Goal: Find contact information: Find contact information

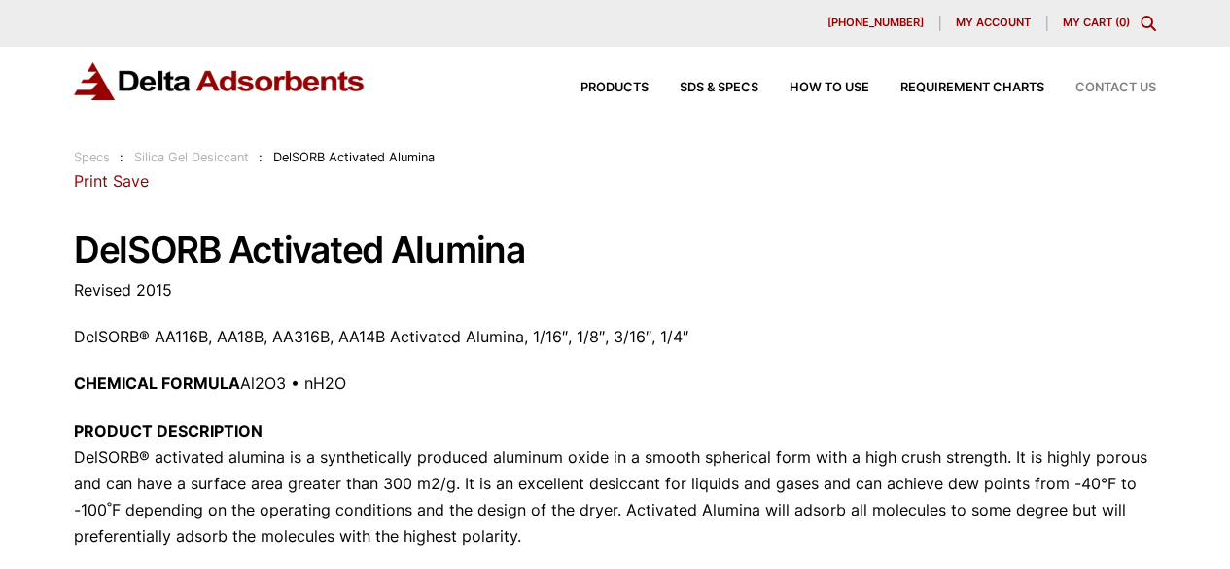
click at [1101, 82] on span "Contact Us" at bounding box center [1115, 88] width 81 height 13
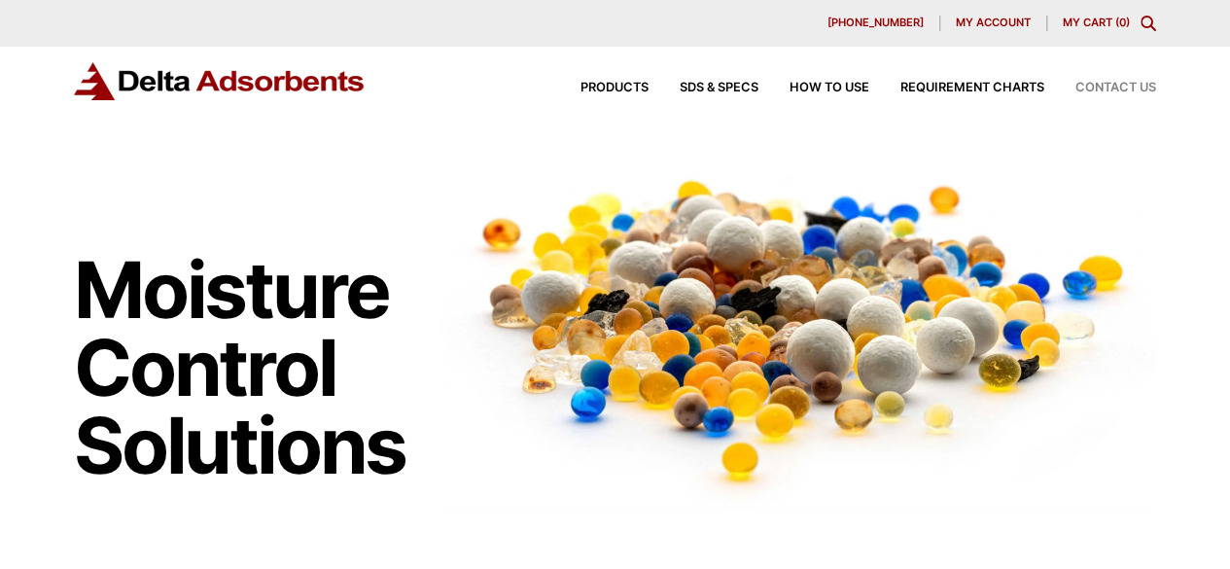
click at [1106, 87] on span "Contact Us" at bounding box center [1115, 88] width 81 height 13
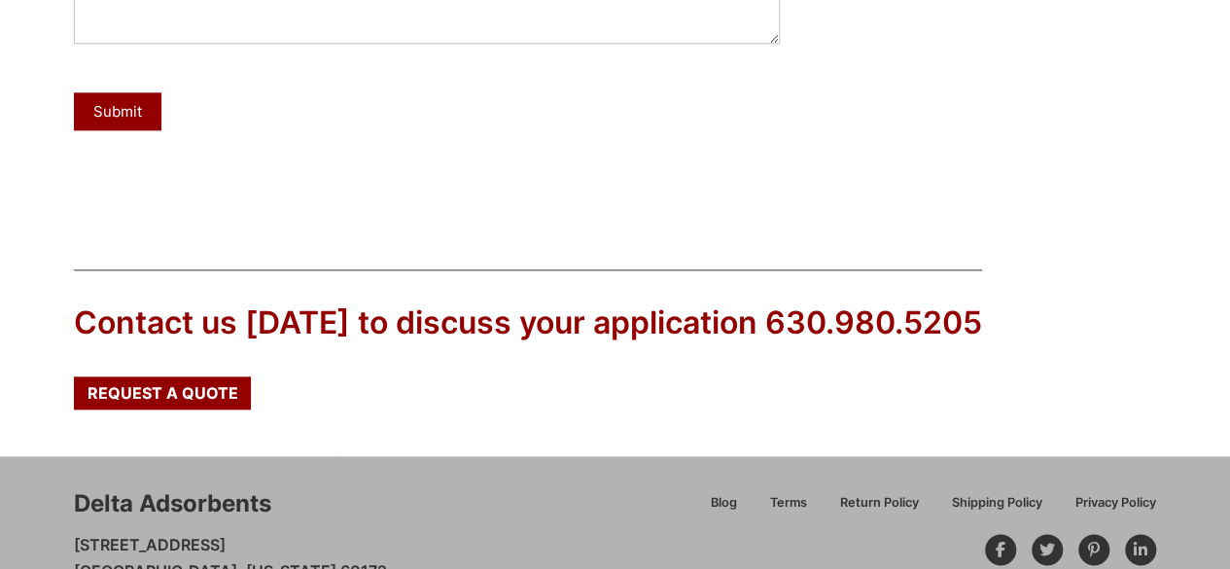
scroll to position [1096, 0]
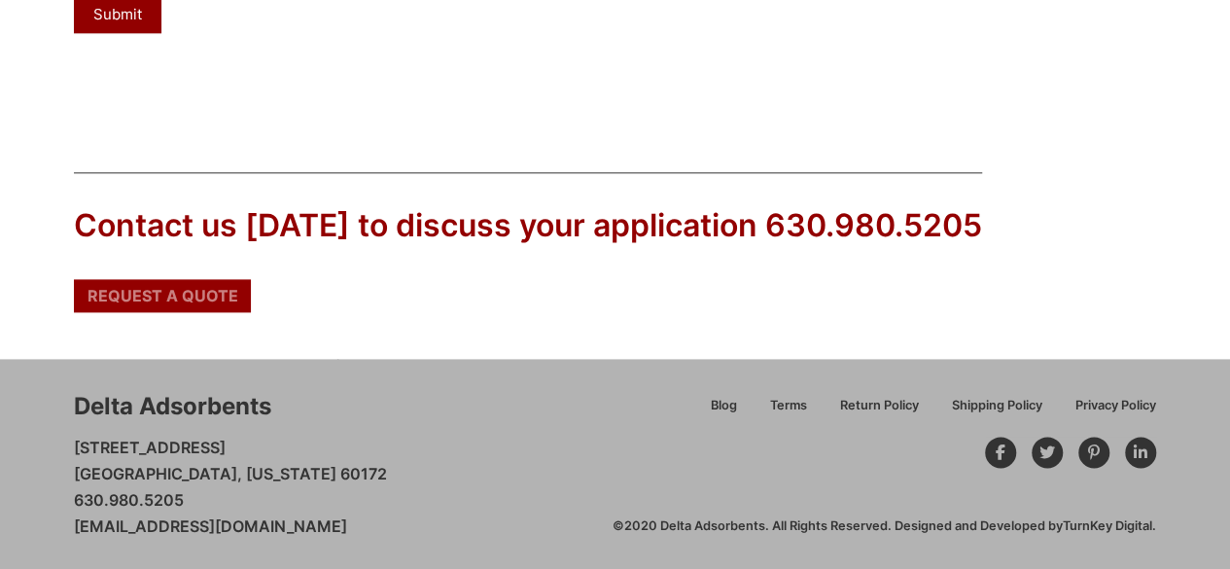
click at [200, 295] on span "Request a Quote" at bounding box center [162, 296] width 151 height 16
